Goal: Check status: Check status

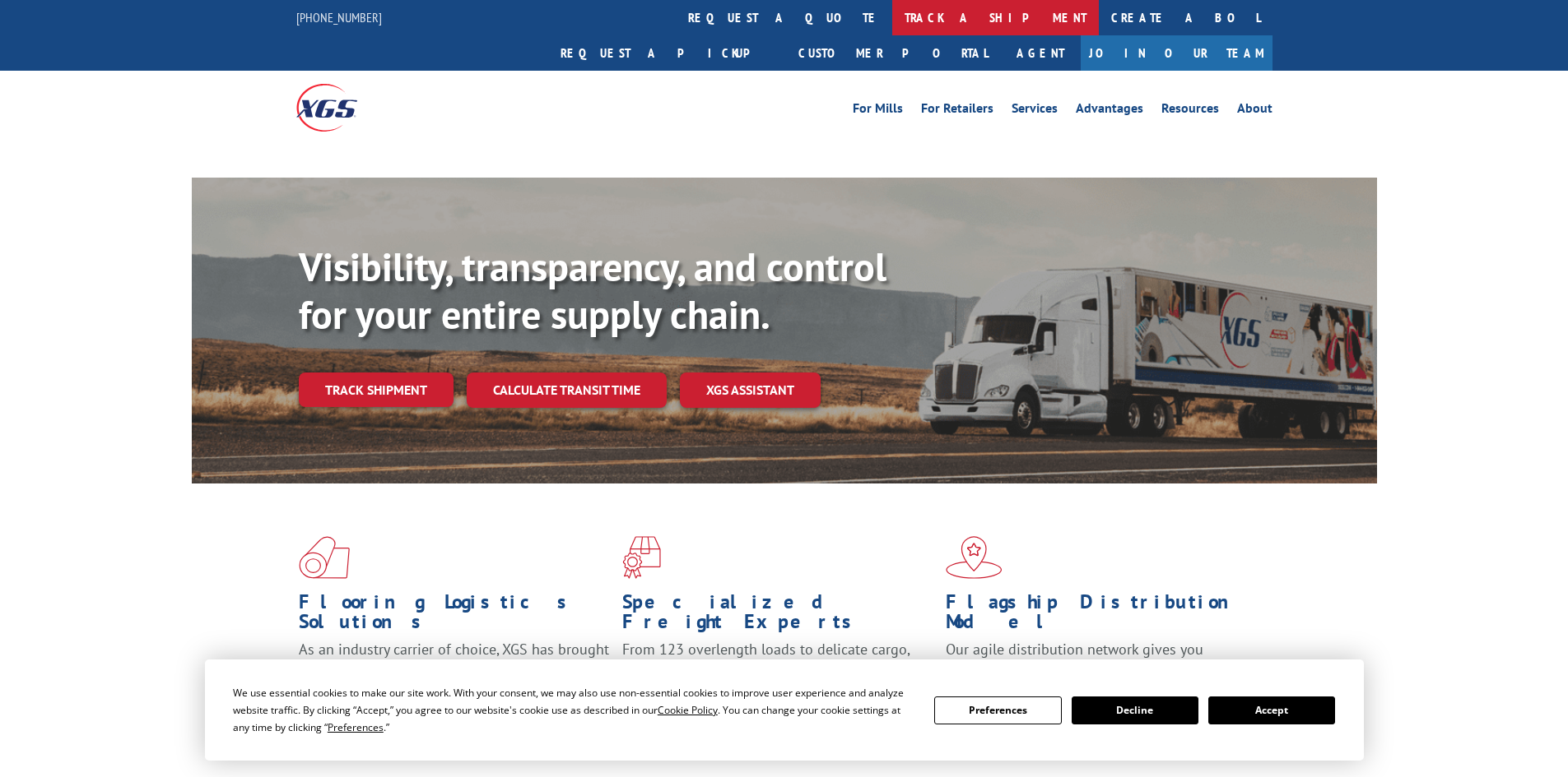
click at [892, 11] on link "track a shipment" at bounding box center [995, 18] width 206 height 36
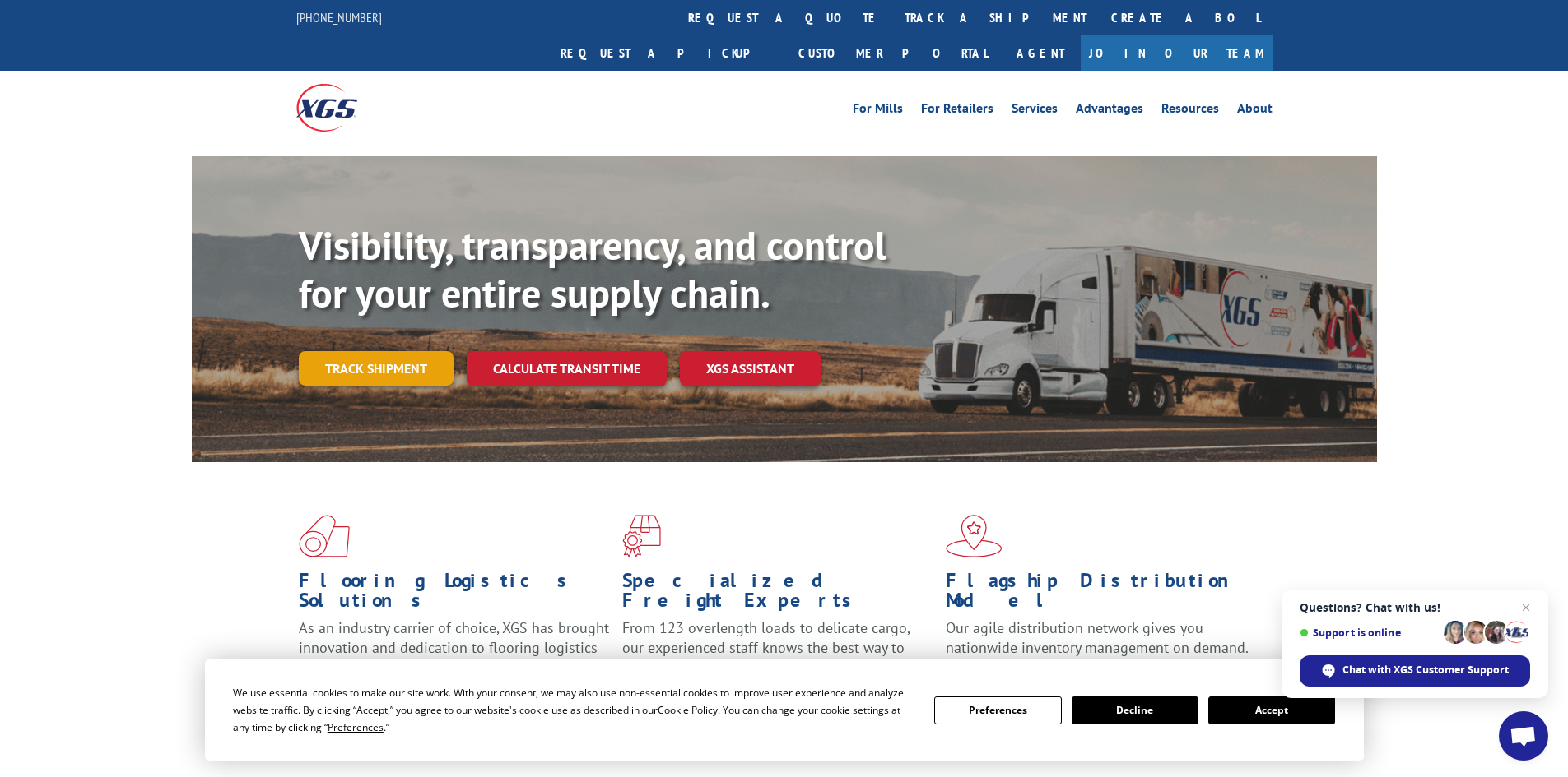
click at [384, 351] on link "Track shipment" at bounding box center [376, 368] width 155 height 35
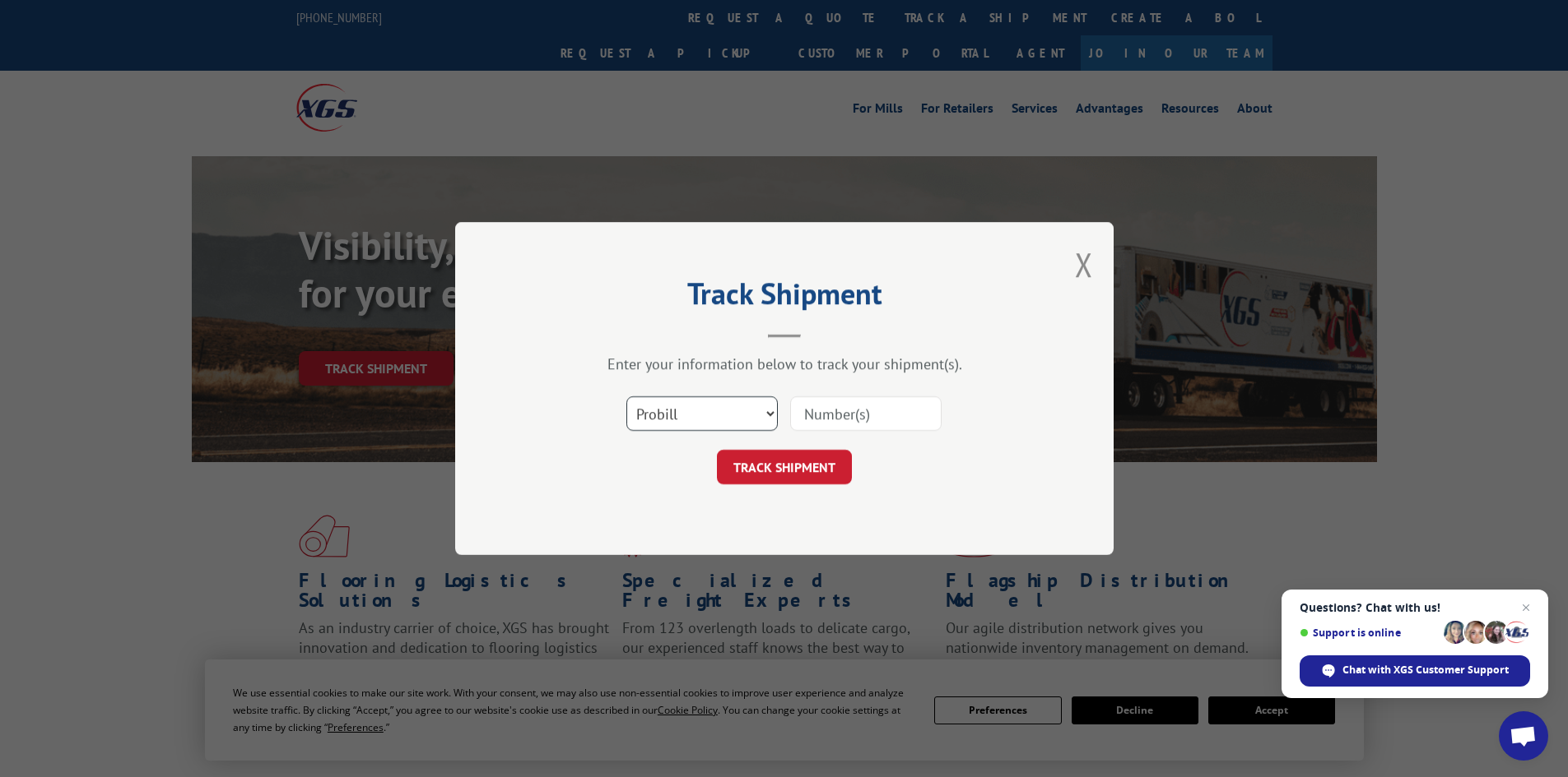
click at [736, 413] on select "Select category... Probill BOL PO" at bounding box center [702, 413] width 152 height 35
drag, startPoint x: 1084, startPoint y: 267, endPoint x: 1068, endPoint y: 267, distance: 16.0
click at [1084, 267] on button "Close modal" at bounding box center [1084, 265] width 18 height 43
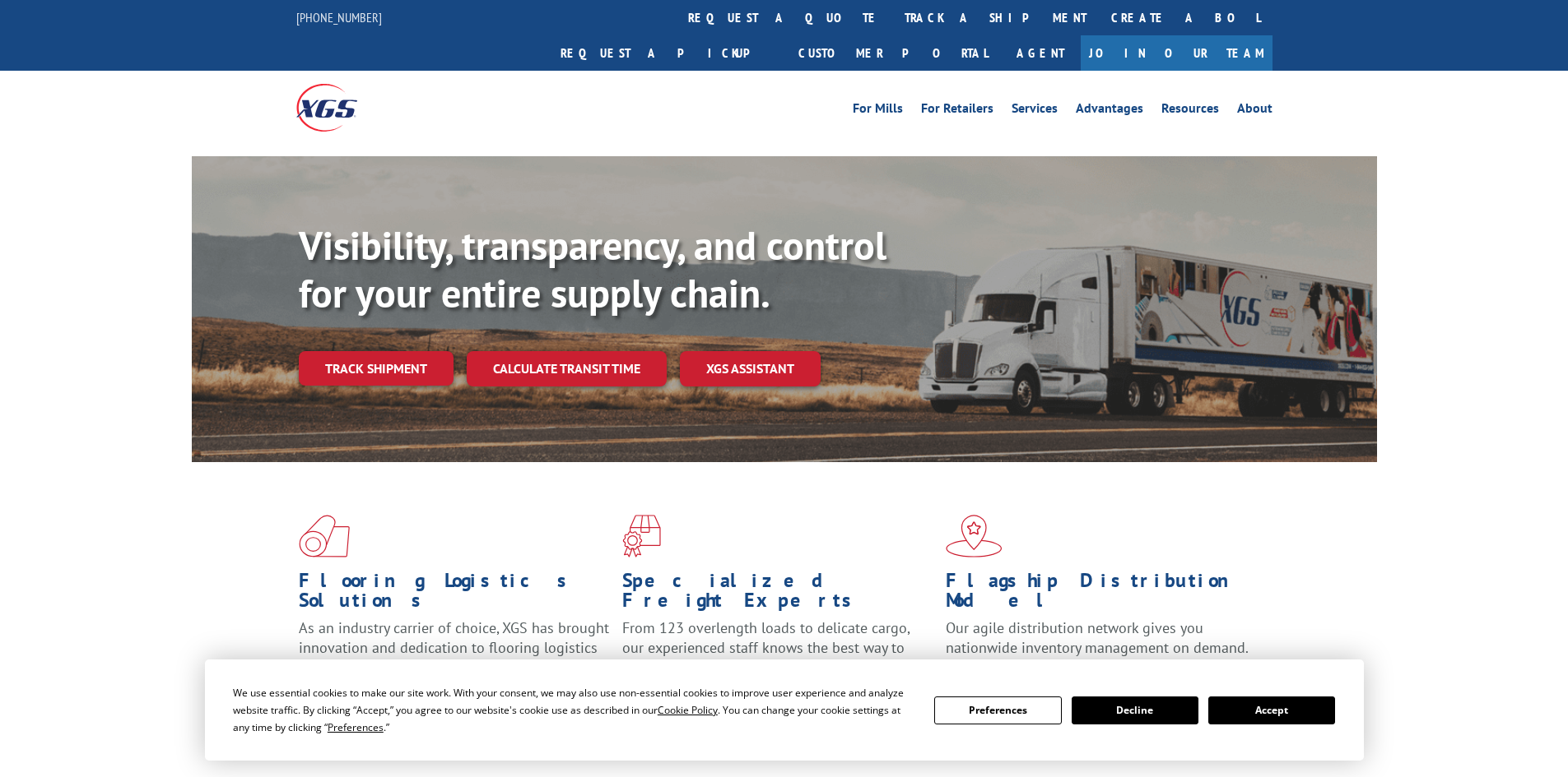
click at [425, 351] on link "Track shipment" at bounding box center [376, 368] width 155 height 35
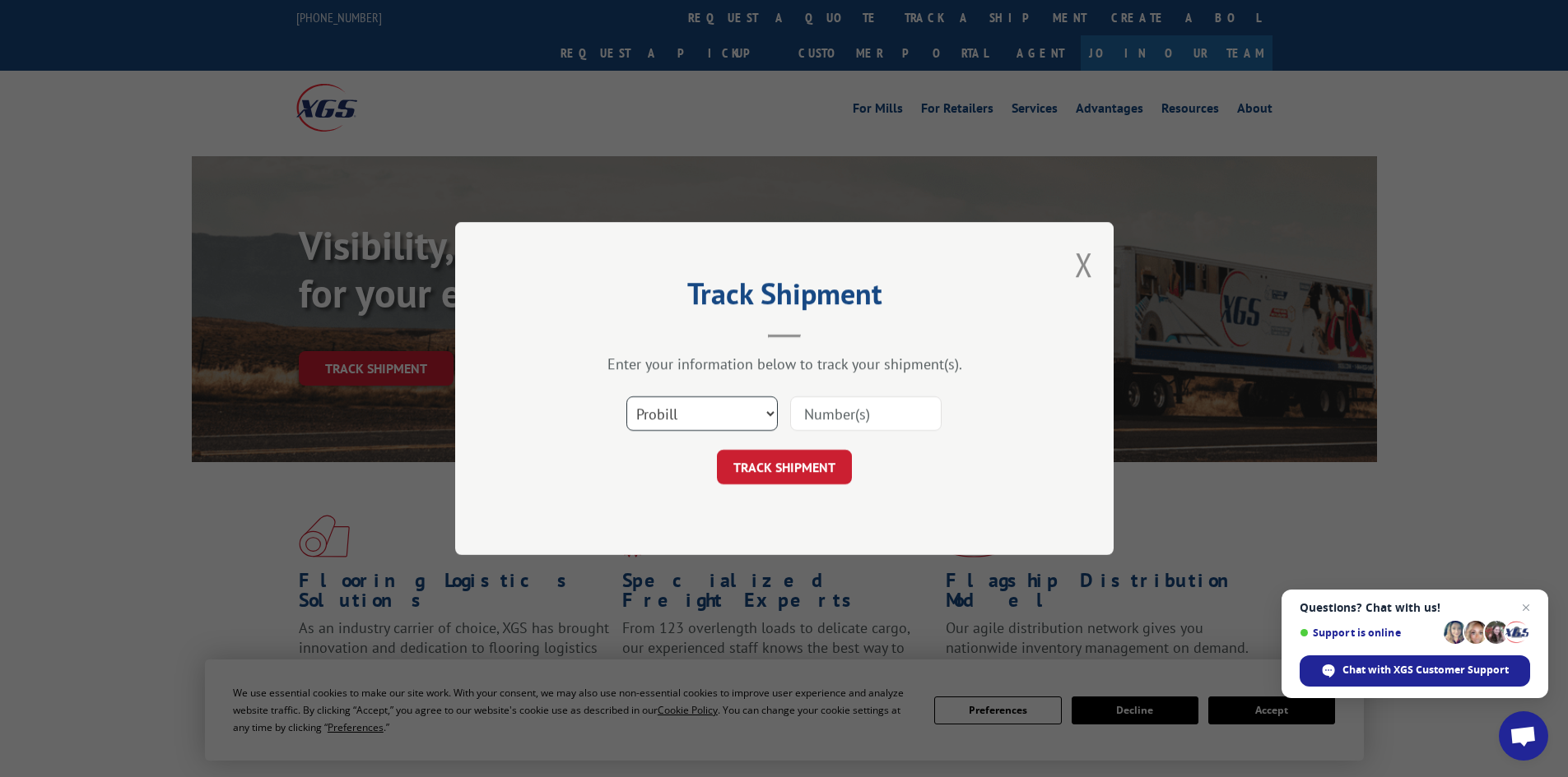
click at [647, 397] on select "Select category... Probill BOL PO" at bounding box center [702, 413] width 152 height 35
click at [627, 397] on select "Select category... Probill BOL PO" at bounding box center [702, 413] width 152 height 35
click at [824, 419] on input at bounding box center [865, 413] width 152 height 35
paste input "0408560376"
type input "0408560376"
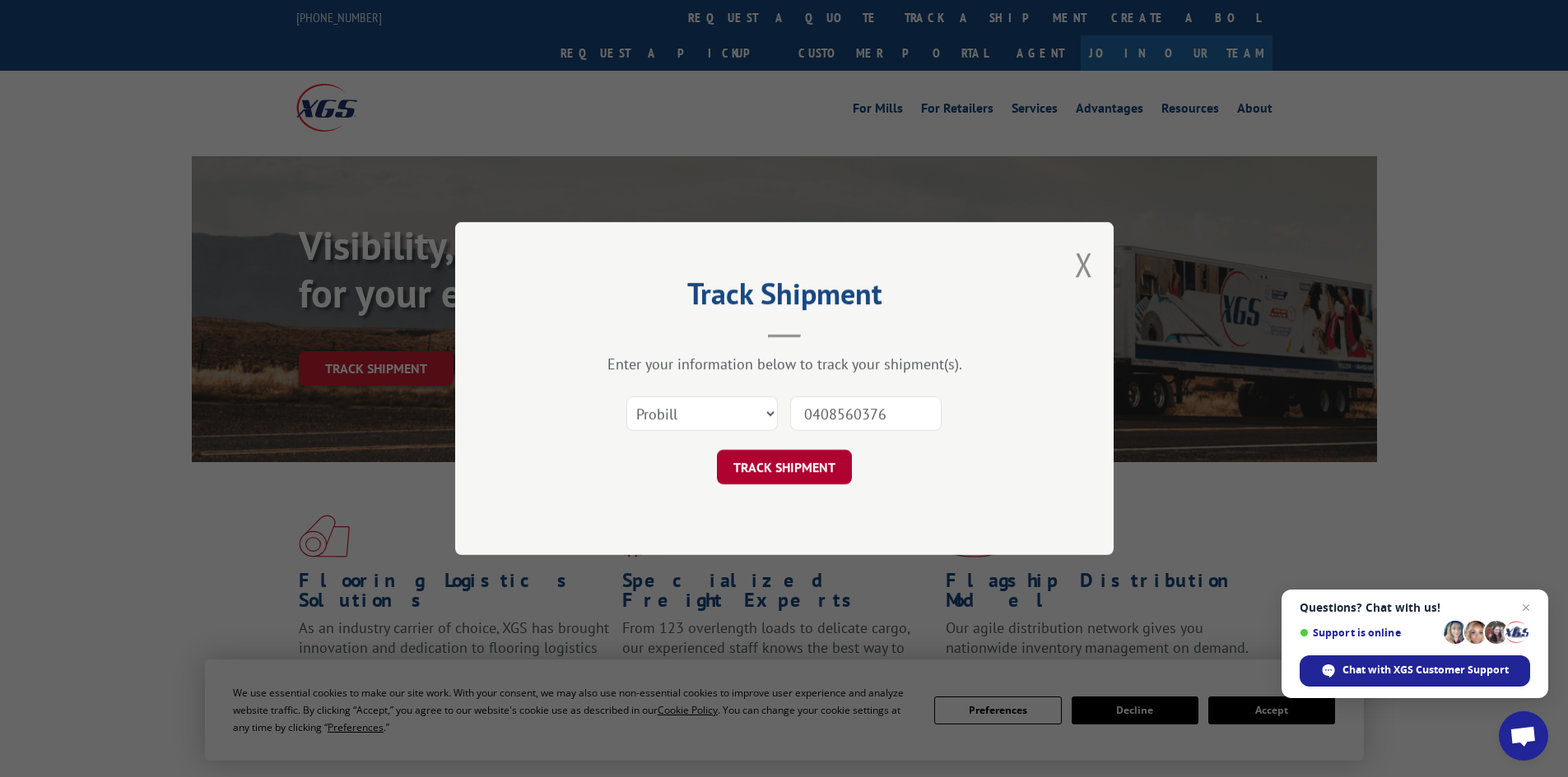
click at [792, 466] on button "TRACK SHIPMENT" at bounding box center [784, 467] width 135 height 35
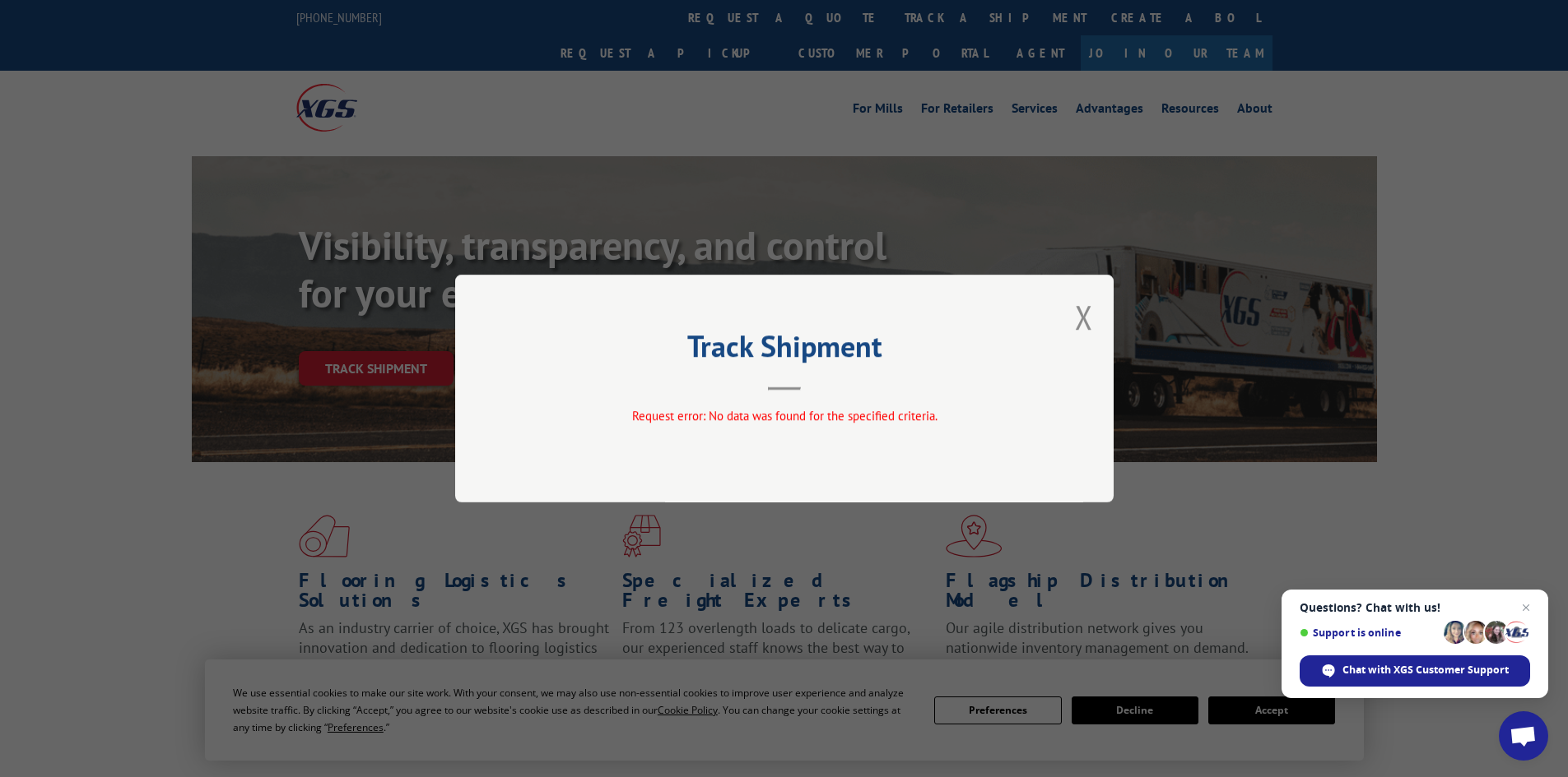
click at [1086, 320] on button "Close modal" at bounding box center [1084, 317] width 18 height 43
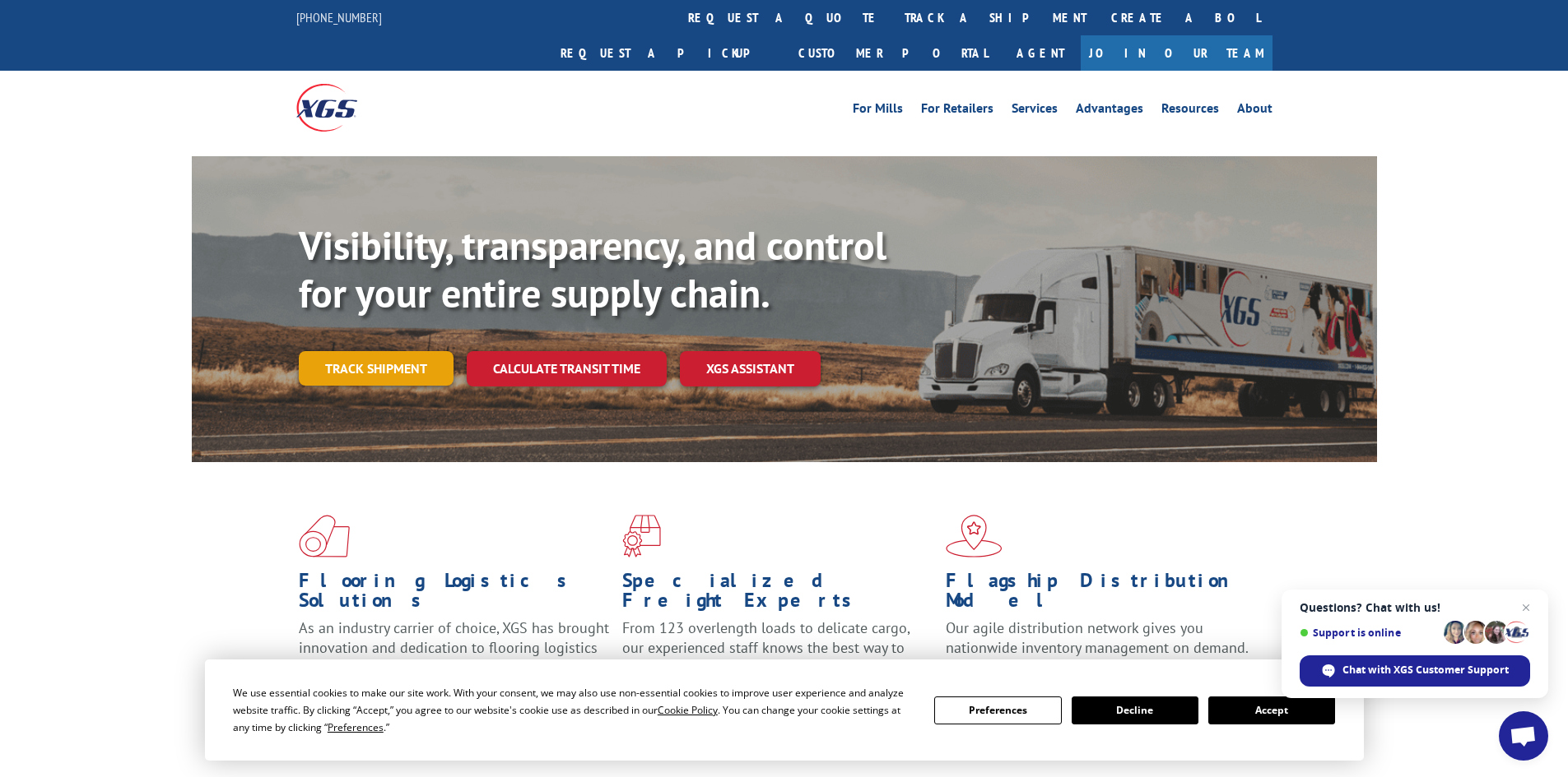
click at [405, 351] on link "Track shipment" at bounding box center [376, 368] width 155 height 35
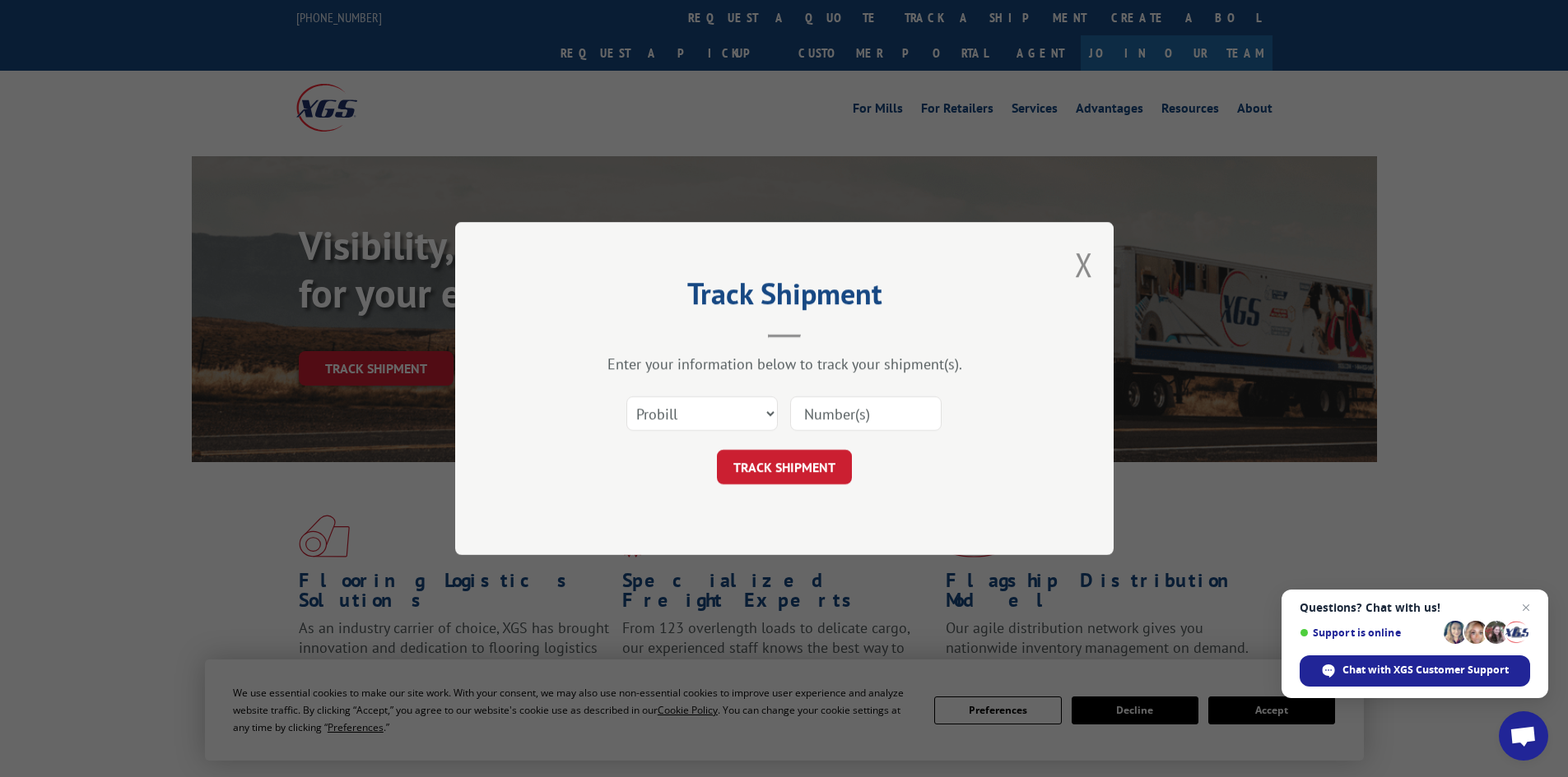
click at [841, 394] on div "Select category... Probill BOL PO" at bounding box center [784, 413] width 494 height 55
click at [841, 411] on input at bounding box center [865, 413] width 152 height 35
paste input "00889690116991553"
type input "00889690116991553"
click at [830, 458] on button "TRACK SHIPMENT" at bounding box center [784, 467] width 135 height 35
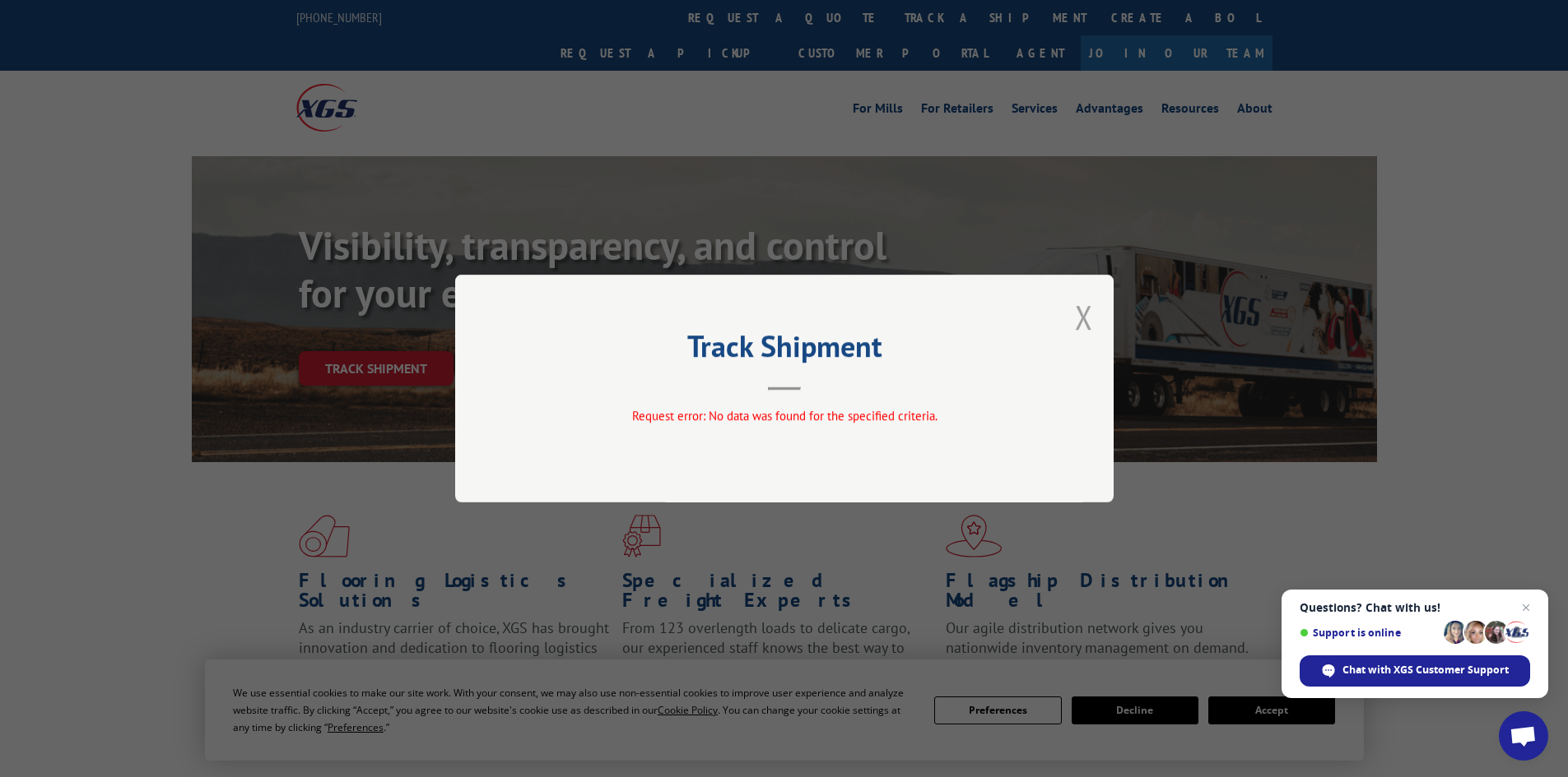
click at [1077, 309] on button "Close modal" at bounding box center [1084, 317] width 18 height 43
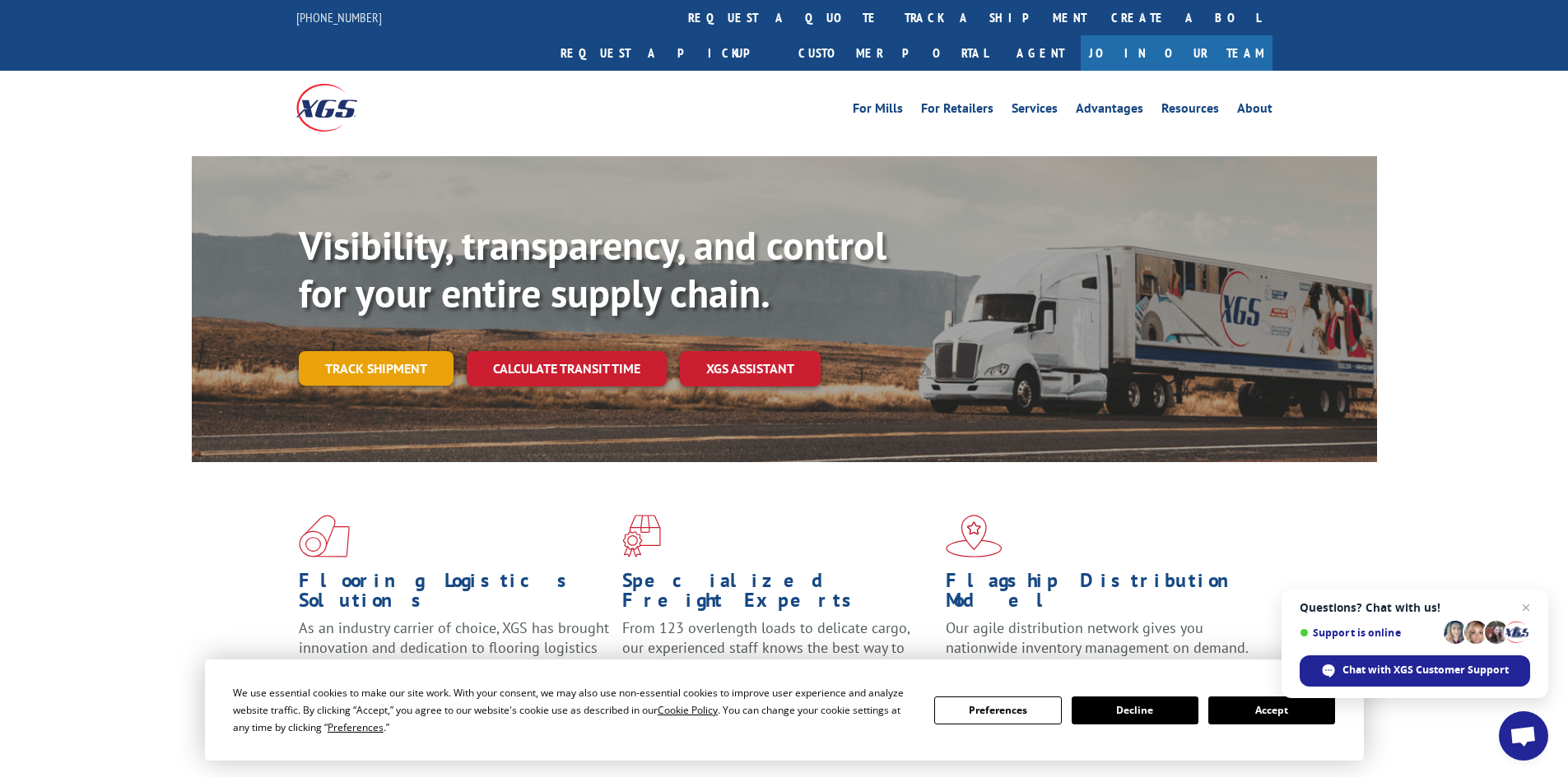
click at [350, 351] on link "Track shipment" at bounding box center [376, 368] width 155 height 35
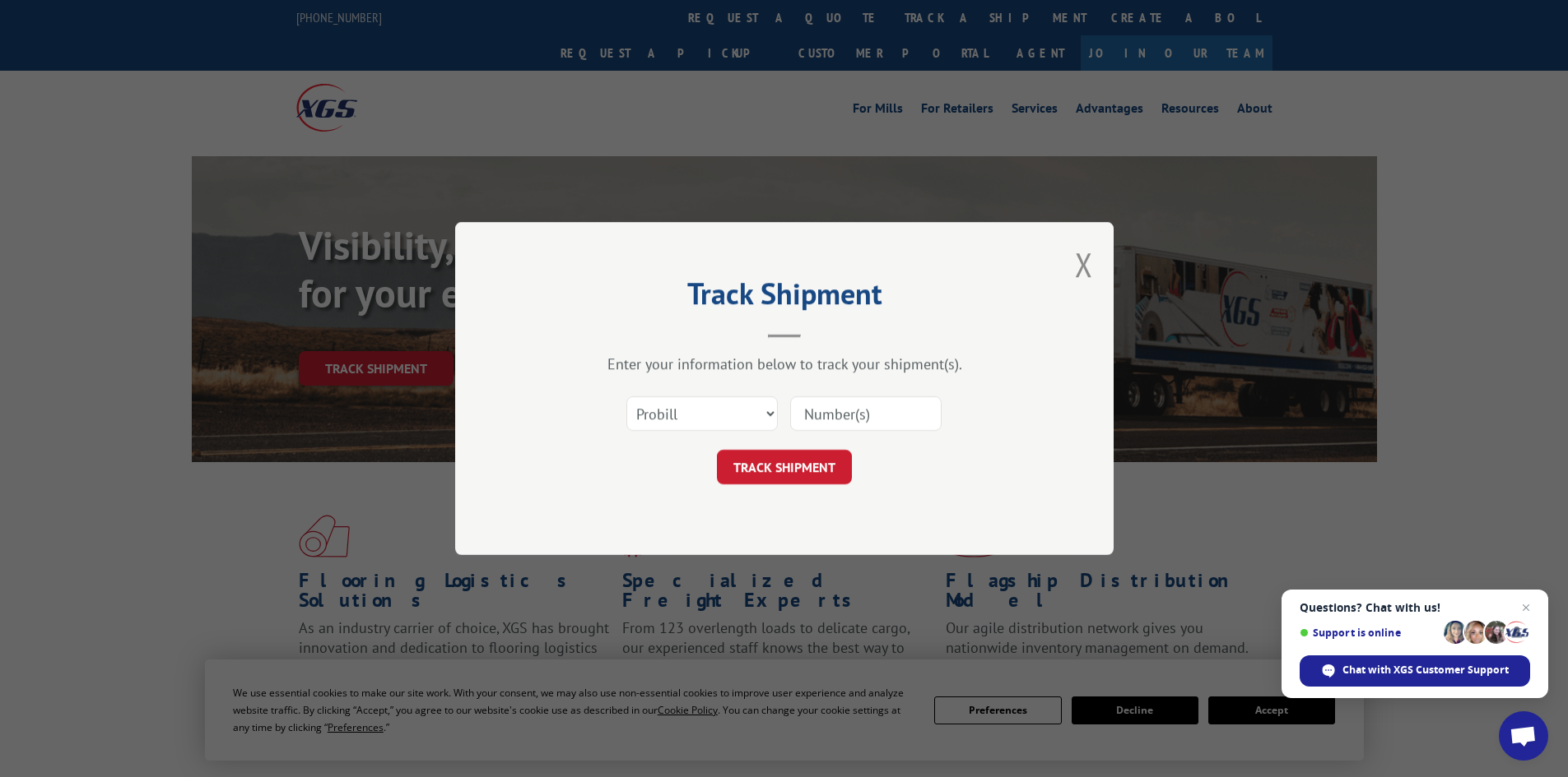
click at [855, 413] on input at bounding box center [865, 413] width 152 height 35
click at [746, 426] on select "Select category... Probill BOL PO" at bounding box center [702, 413] width 152 height 35
select select "po"
click at [627, 397] on select "Select category... Probill BOL PO" at bounding box center [702, 413] width 152 height 35
click at [847, 417] on input at bounding box center [865, 413] width 152 height 35
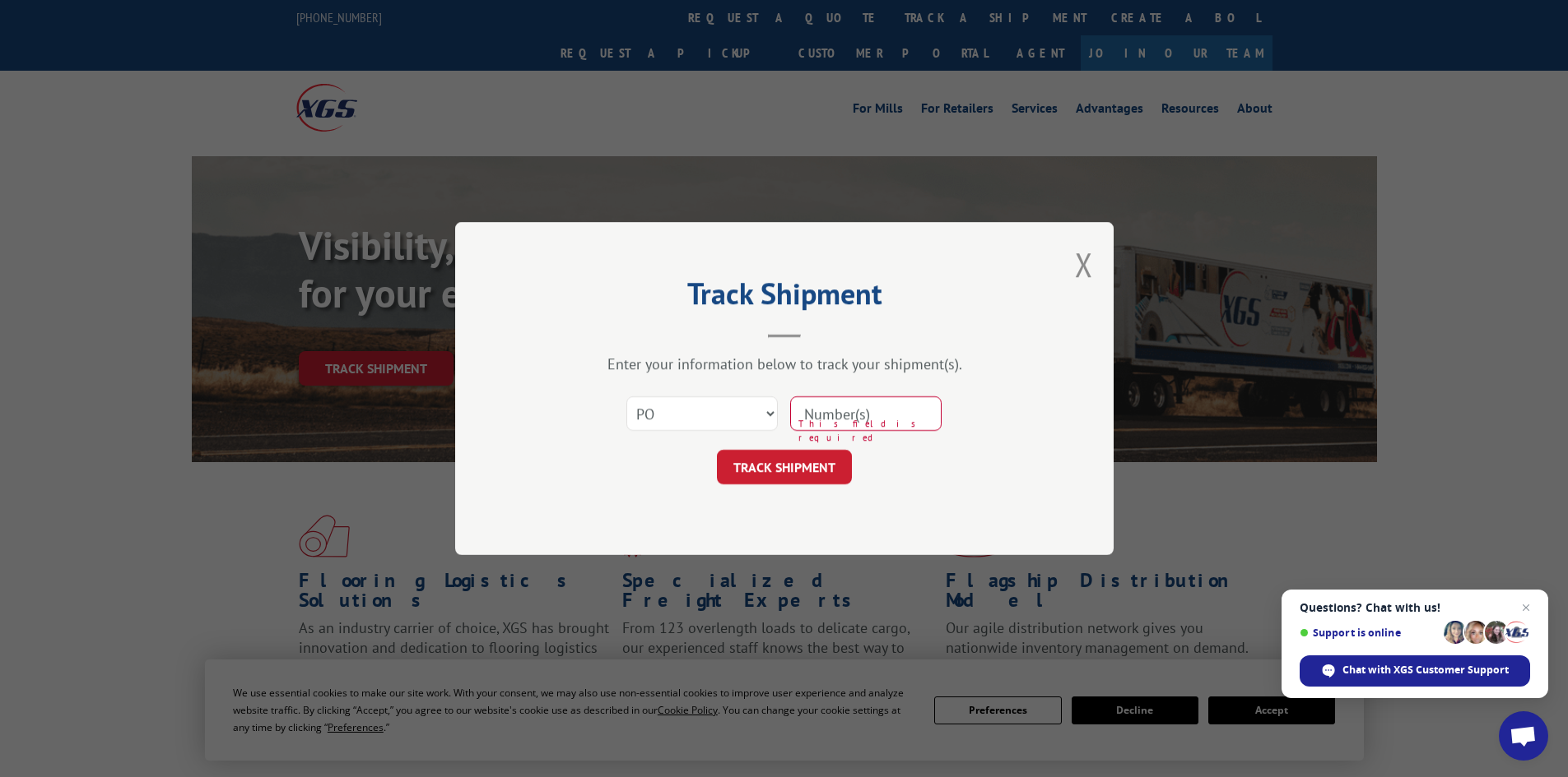
paste input "47542797"
type input "47542797"
click at [833, 463] on button "TRACK SHIPMENT" at bounding box center [784, 467] width 135 height 35
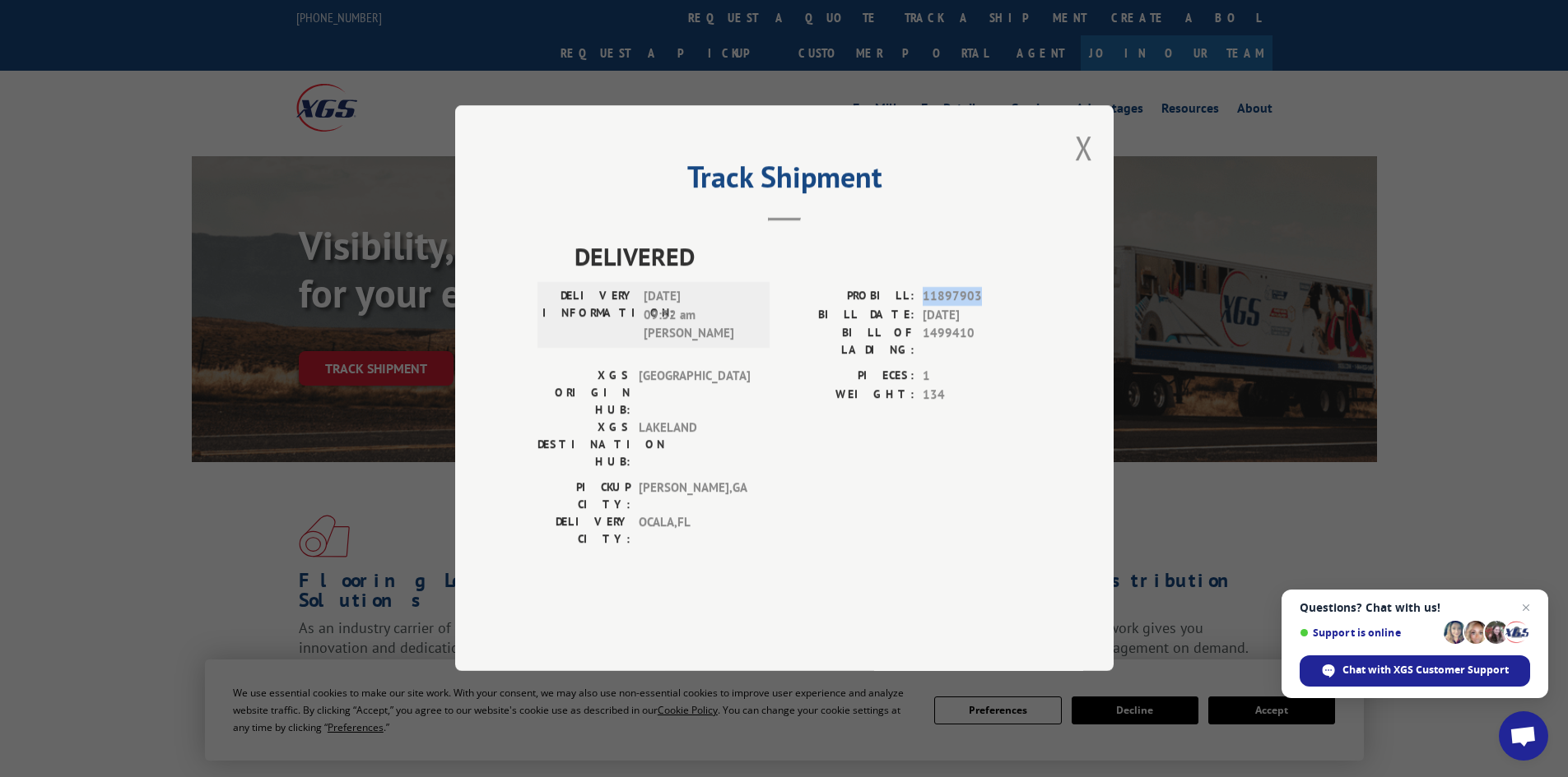
drag, startPoint x: 981, startPoint y: 342, endPoint x: 923, endPoint y: 342, distance: 58.0
click at [923, 307] on span "11897903" at bounding box center [976, 298] width 108 height 19
copy span "11897903"
click at [1086, 170] on button "Close modal" at bounding box center [1084, 148] width 18 height 43
